Goal: Transaction & Acquisition: Book appointment/travel/reservation

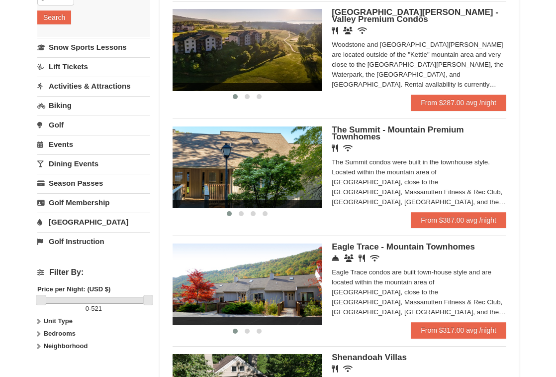
scroll to position [205, 0]
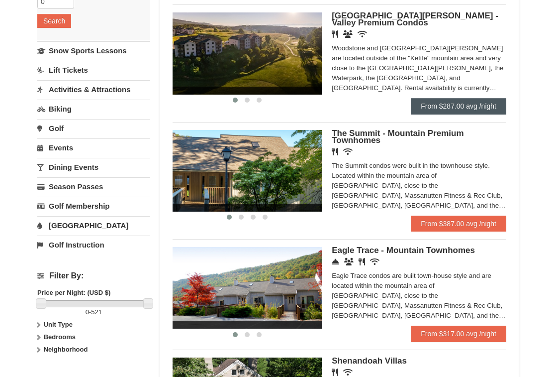
click at [453, 106] on link "From $287.00 avg /night" at bounding box center [459, 106] width 96 height 16
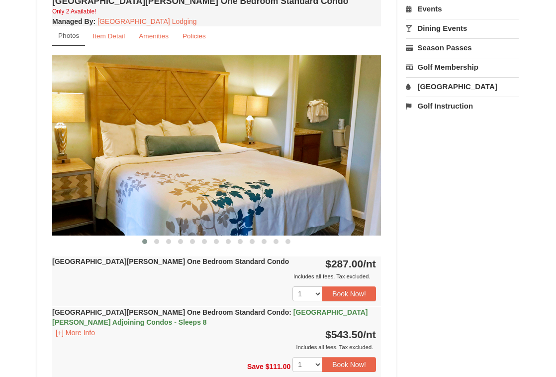
scroll to position [365, 0]
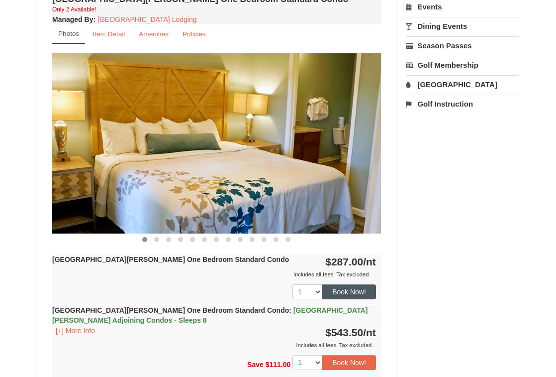
click at [356, 291] on button "Book Now!" at bounding box center [349, 291] width 54 height 15
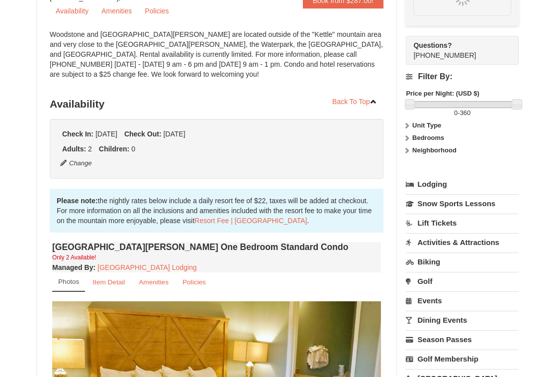
scroll to position [97, 0]
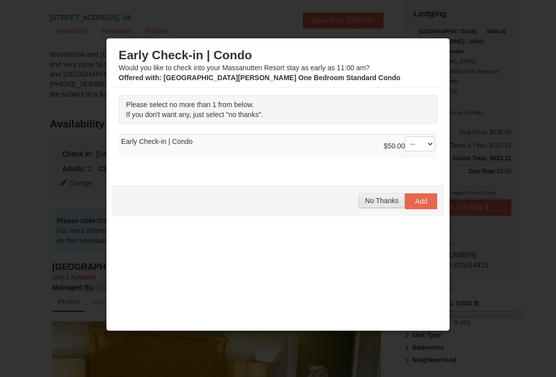
click at [394, 197] on span "No Thanks" at bounding box center [381, 201] width 33 height 8
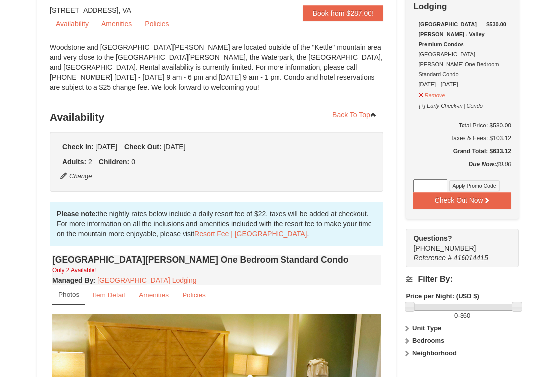
scroll to position [104, 0]
click at [448, 192] on button "Check Out Now" at bounding box center [463, 200] width 98 height 16
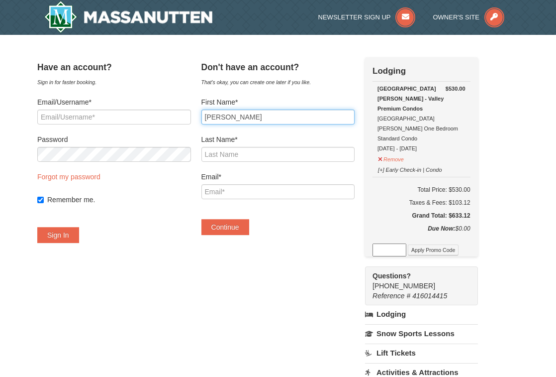
type input "[PERSON_NAME]"
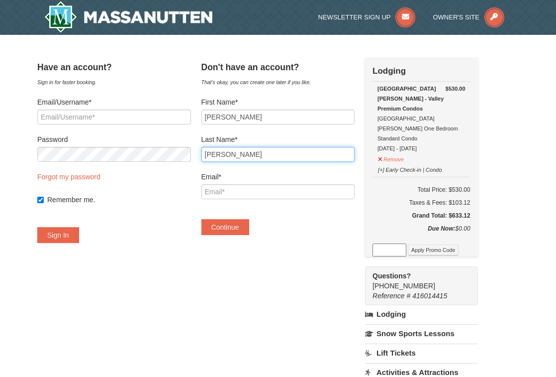
type input "[PERSON_NAME]"
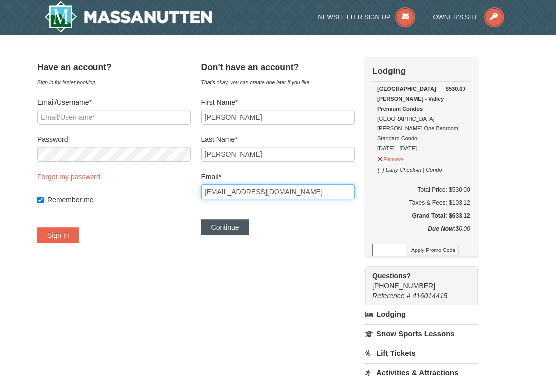
type input "[EMAIL_ADDRESS][DOMAIN_NAME]"
click at [234, 225] on button "Continue" at bounding box center [226, 227] width 48 height 16
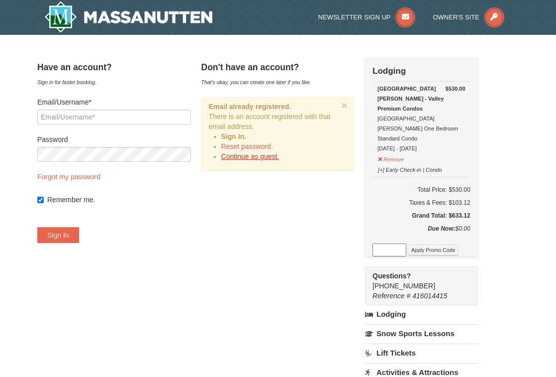
click at [269, 155] on link "Continue as guest." at bounding box center [250, 156] width 58 height 8
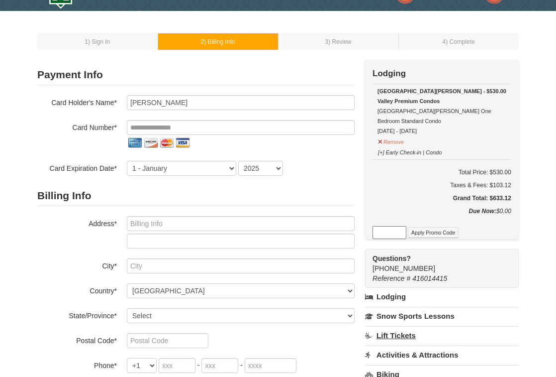
scroll to position [2, 0]
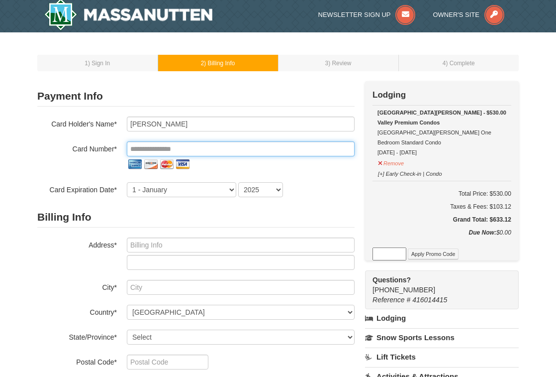
click at [189, 148] on input "tel" at bounding box center [241, 148] width 228 height 15
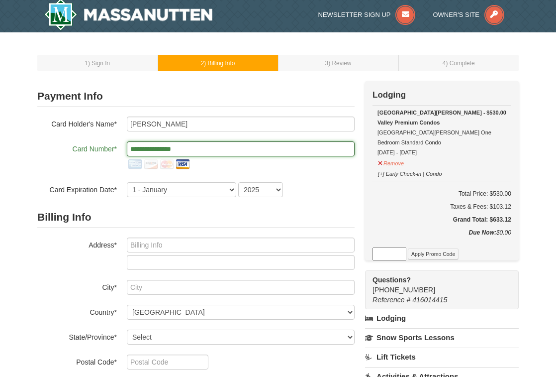
type input "**********"
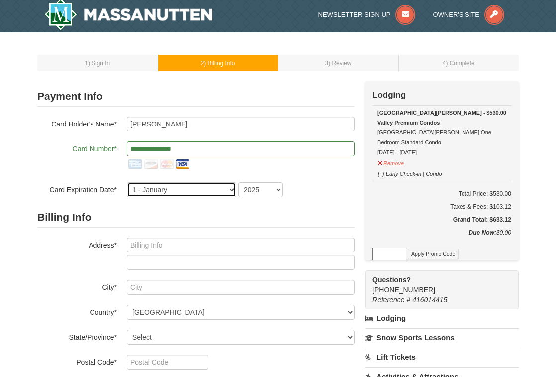
select select "9"
select select "2028"
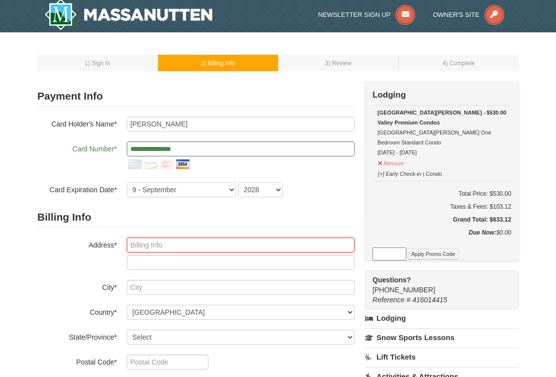
click at [213, 247] on input "text" at bounding box center [241, 244] width 228 height 15
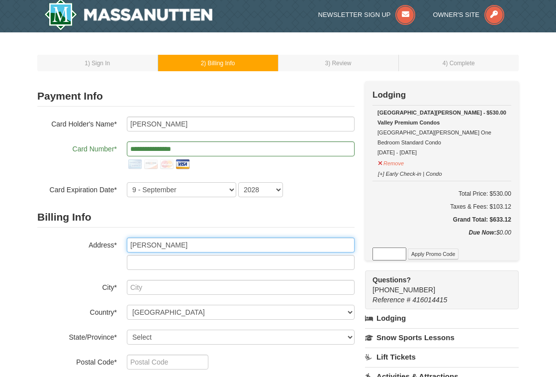
type input "Shannon Lyons"
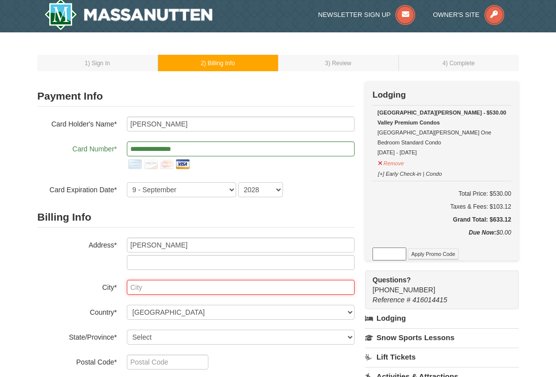
type input "D"
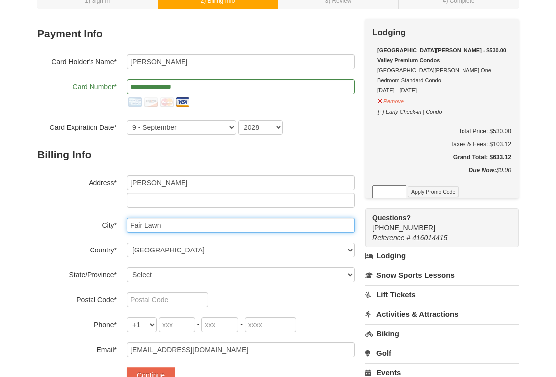
scroll to position [75, 0]
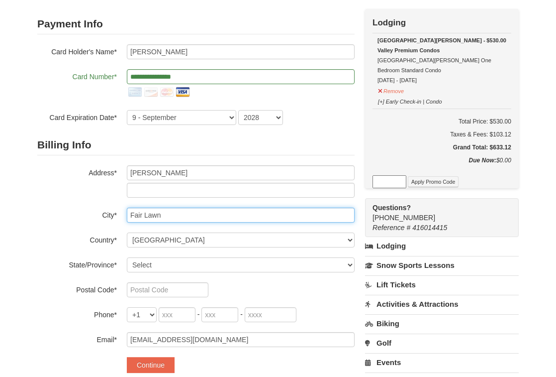
type input "Fair Lawn"
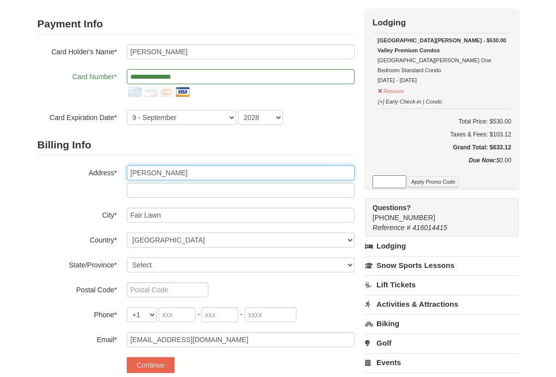
click at [135, 173] on input "Shannon Lyons" at bounding box center [241, 172] width 228 height 15
drag, startPoint x: 135, startPoint y: 173, endPoint x: 189, endPoint y: 173, distance: 53.2
click at [189, 173] on input "Shannon Lyons" at bounding box center [241, 172] width 228 height 15
type input "0-11 30th Street"
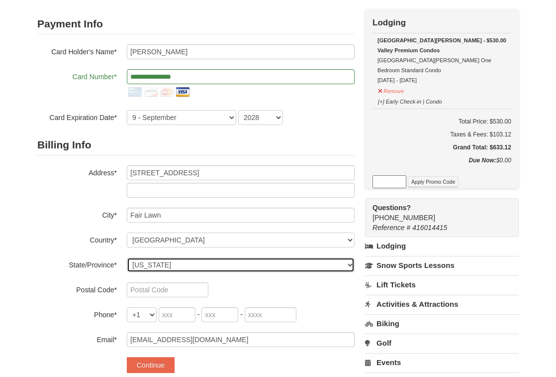
select select "NJ"
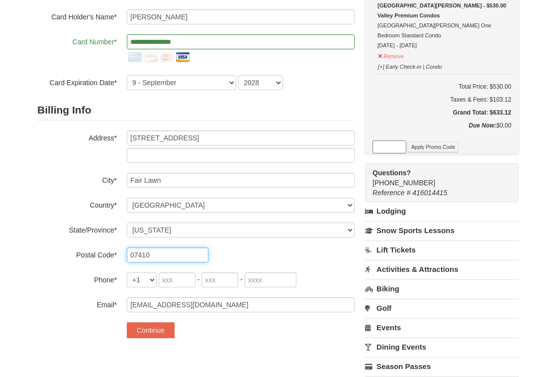
scroll to position [113, 0]
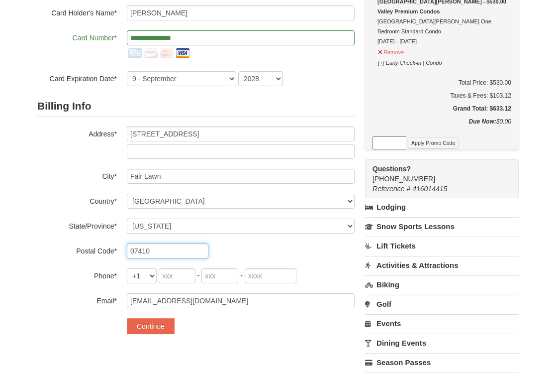
type input "07410"
click at [169, 278] on input "tel" at bounding box center [177, 275] width 37 height 15
type input "917"
type input "583"
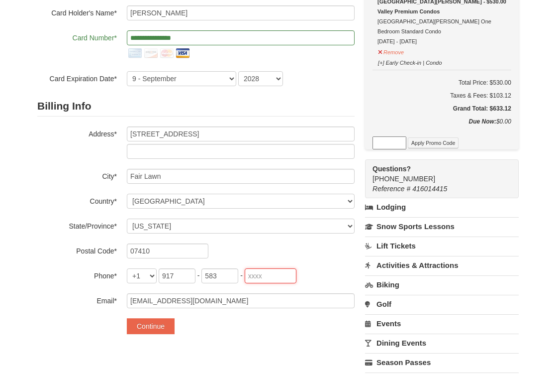
type input "7286"
click at [156, 330] on button "Continue" at bounding box center [151, 326] width 48 height 16
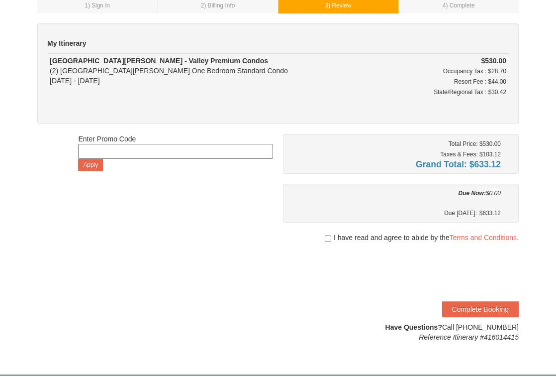
scroll to position [75, 0]
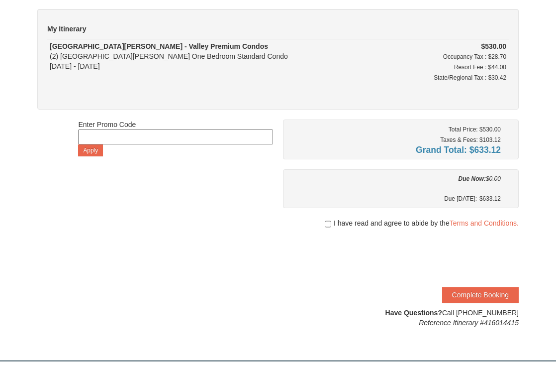
click at [328, 224] on input "checkbox" at bounding box center [328, 224] width 6 height 8
checkbox input "true"
click at [489, 292] on button "Complete Booking" at bounding box center [480, 295] width 77 height 16
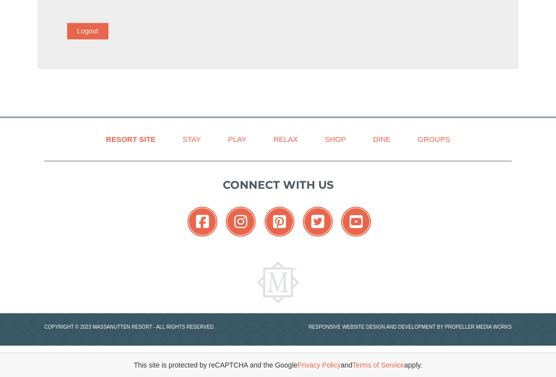
scroll to position [395, 0]
